Goal: Task Accomplishment & Management: Manage account settings

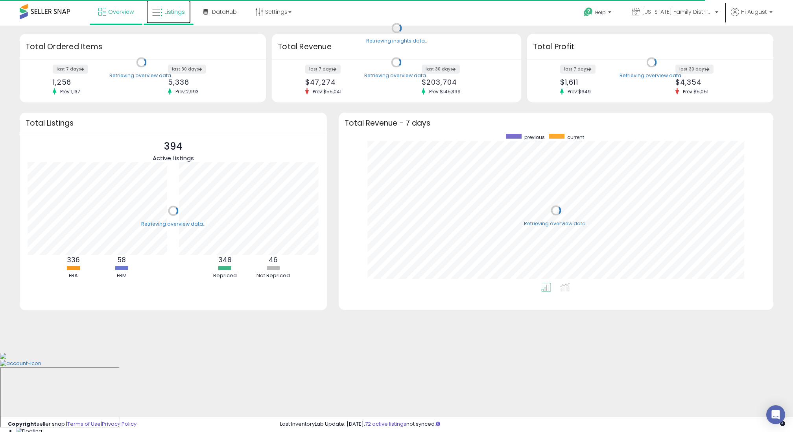
click at [166, 17] on link "Listings" at bounding box center [168, 12] width 44 height 24
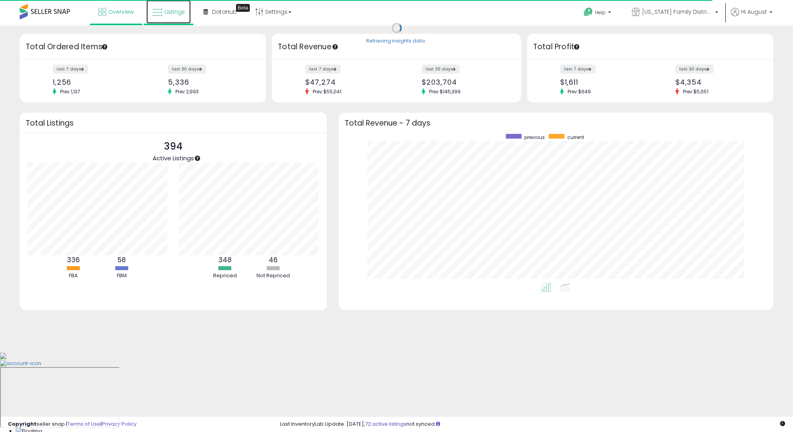
scroll to position [149, 419]
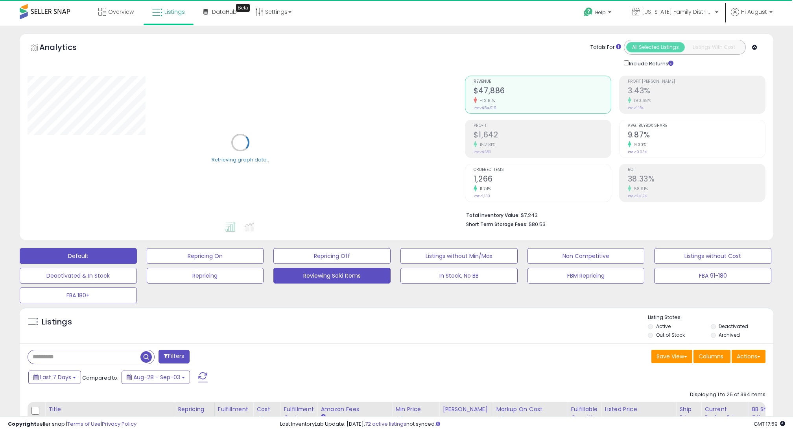
click at [335, 273] on button "Reviewing Sold Items" at bounding box center [332, 276] width 117 height 16
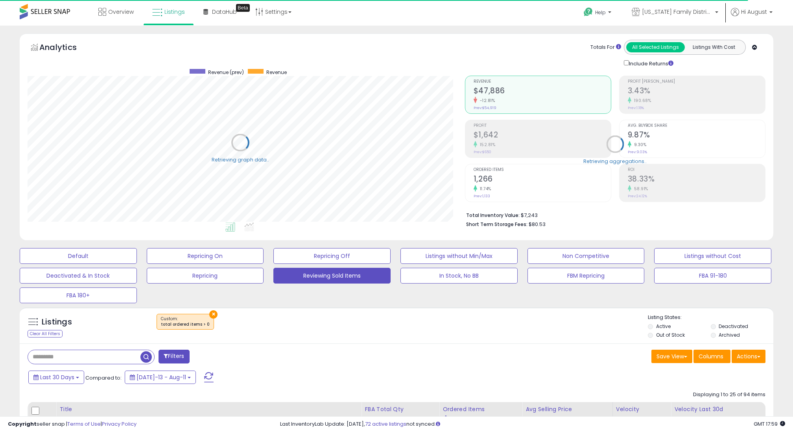
scroll to position [161, 438]
click at [73, 379] on span "Last 30 Days" at bounding box center [57, 377] width 34 height 8
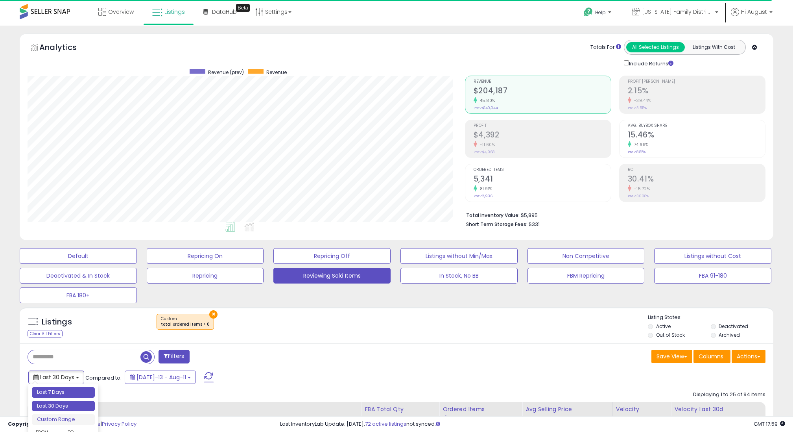
type input "**********"
click at [70, 396] on li "Last 7 Days" at bounding box center [63, 392] width 63 height 11
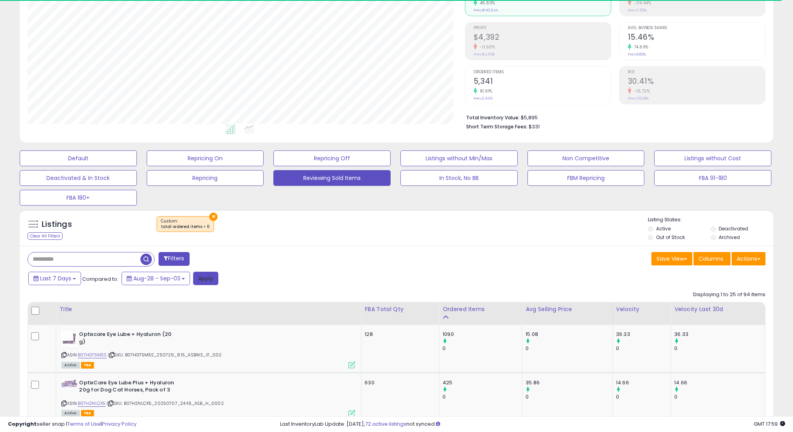
click at [211, 280] on button "Apply" at bounding box center [205, 278] width 25 height 13
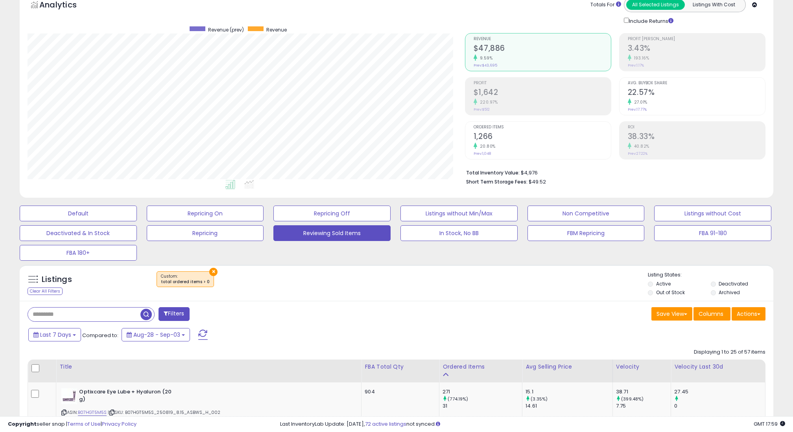
scroll to position [0, 0]
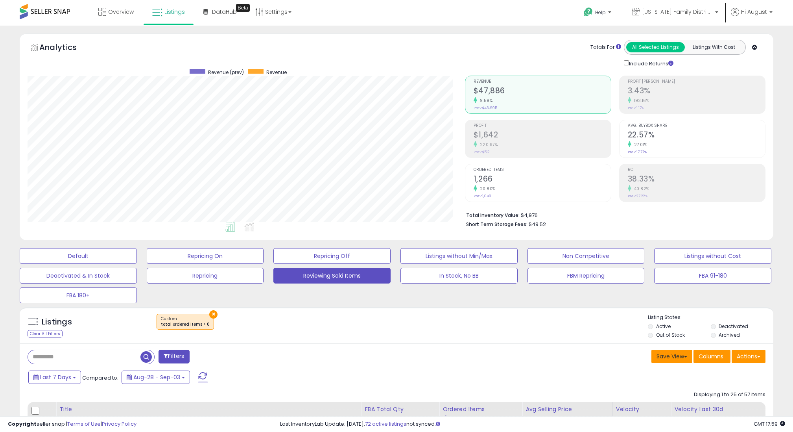
click at [682, 359] on button "Save View" at bounding box center [672, 356] width 41 height 13
click at [764, 356] on button "Actions" at bounding box center [749, 356] width 34 height 13
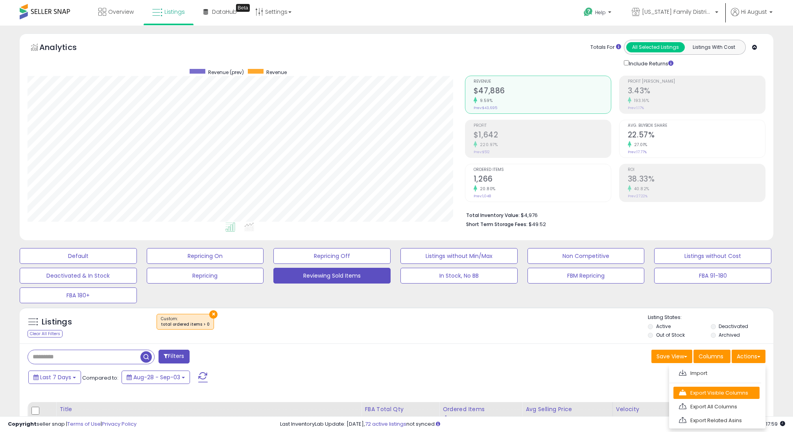
click at [723, 391] on link "Export Visible Columns" at bounding box center [717, 393] width 86 height 12
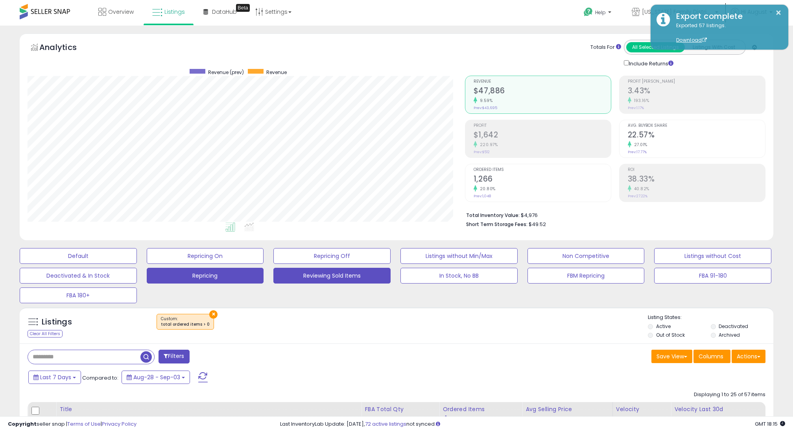
click at [185, 281] on button "Repricing" at bounding box center [205, 276] width 117 height 16
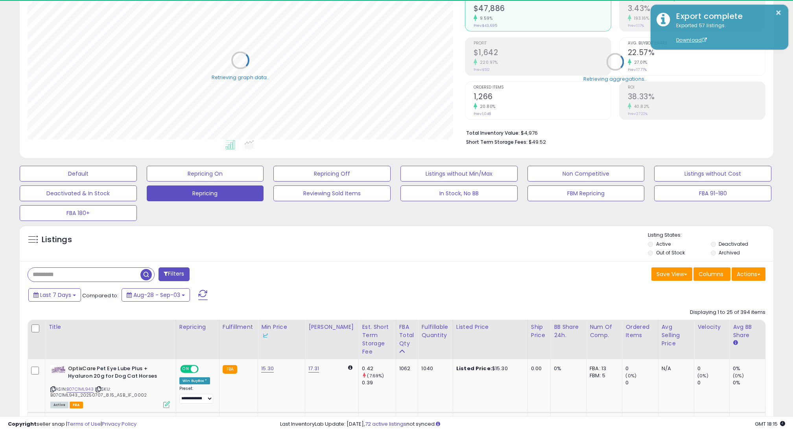
scroll to position [88, 0]
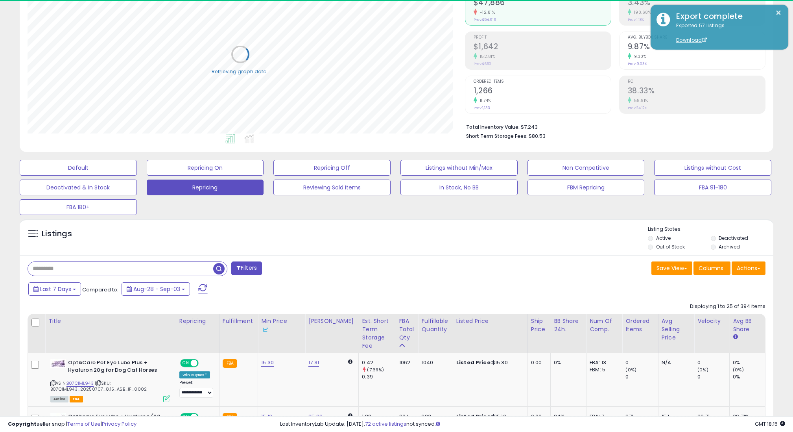
click at [104, 264] on input "text" at bounding box center [120, 269] width 185 height 14
paste input "**********"
type input "**********"
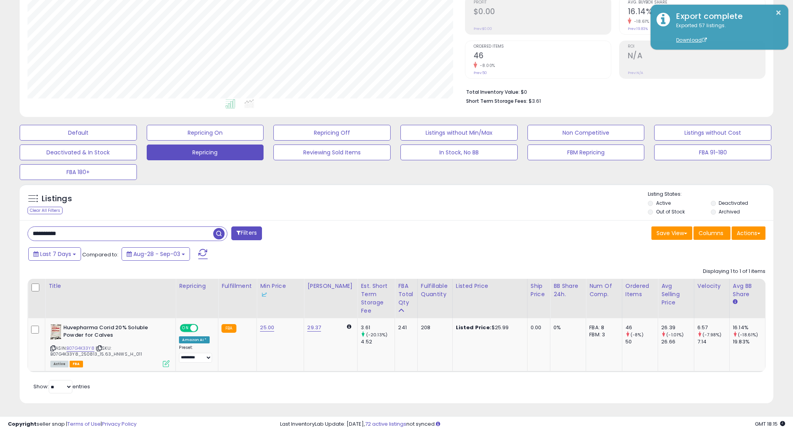
scroll to position [161, 438]
